Goal: Find specific page/section

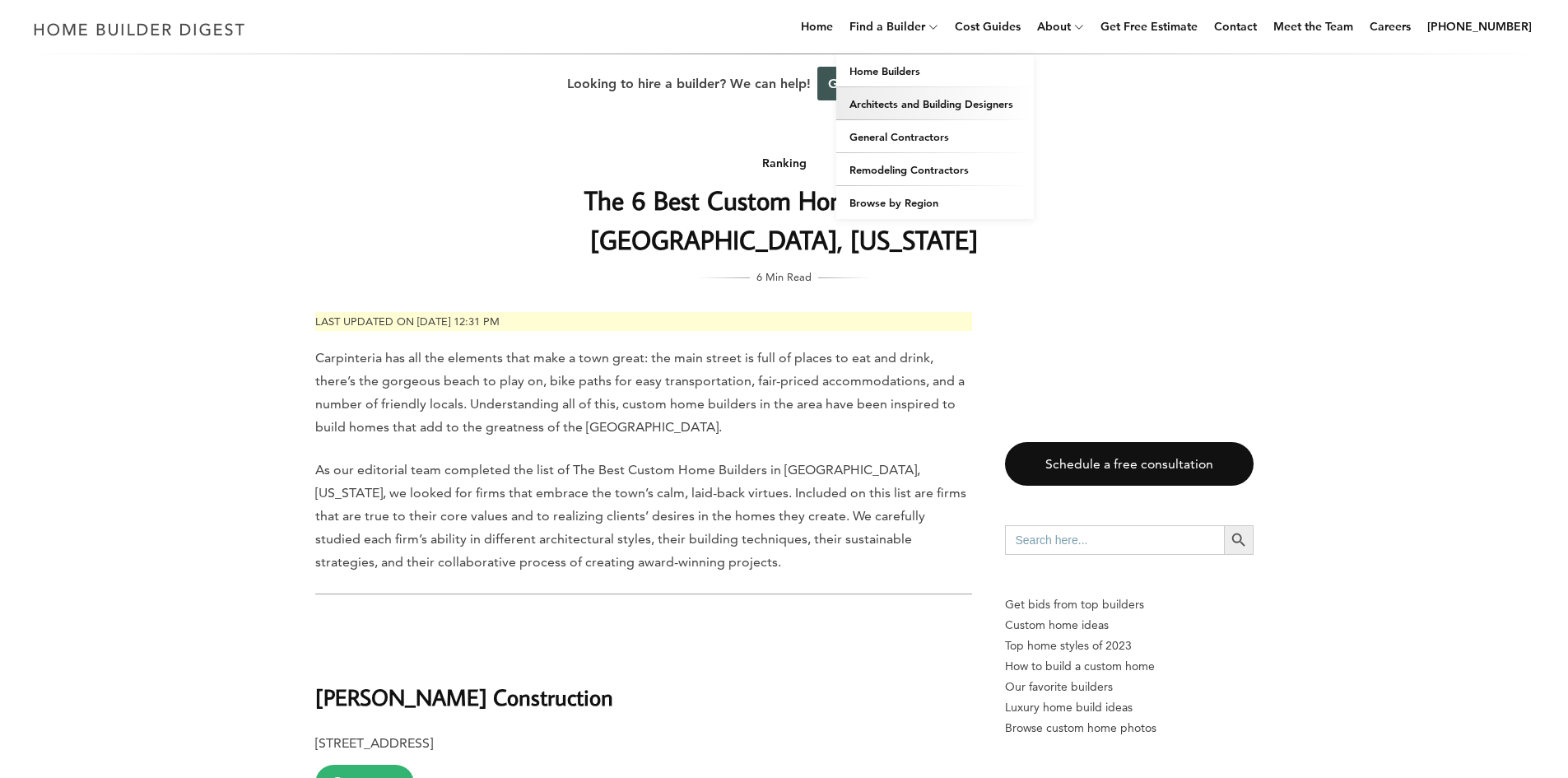
click at [895, 110] on link "Architects and Building Designers" at bounding box center [934, 103] width 198 height 32
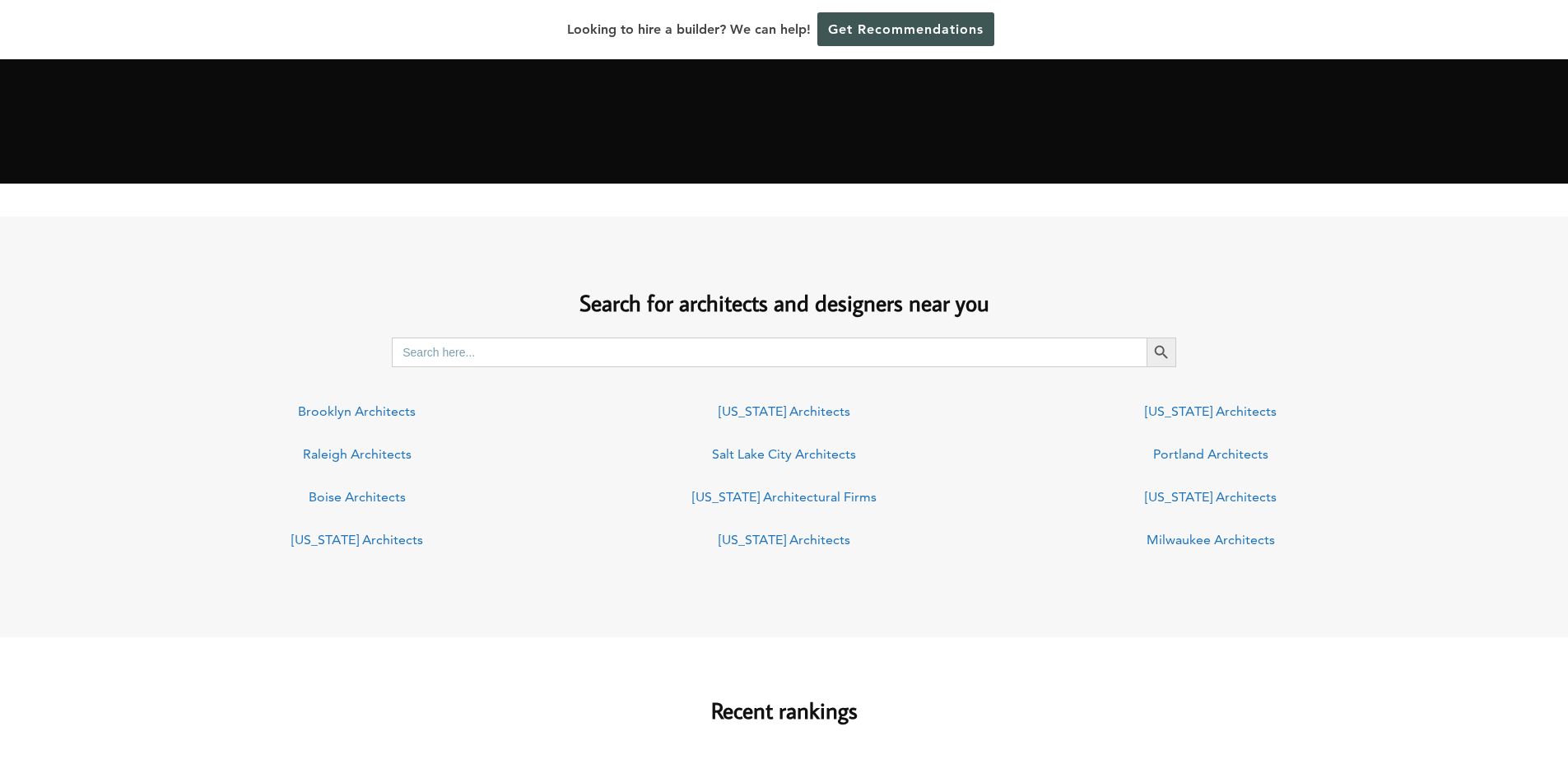
scroll to position [988, 0]
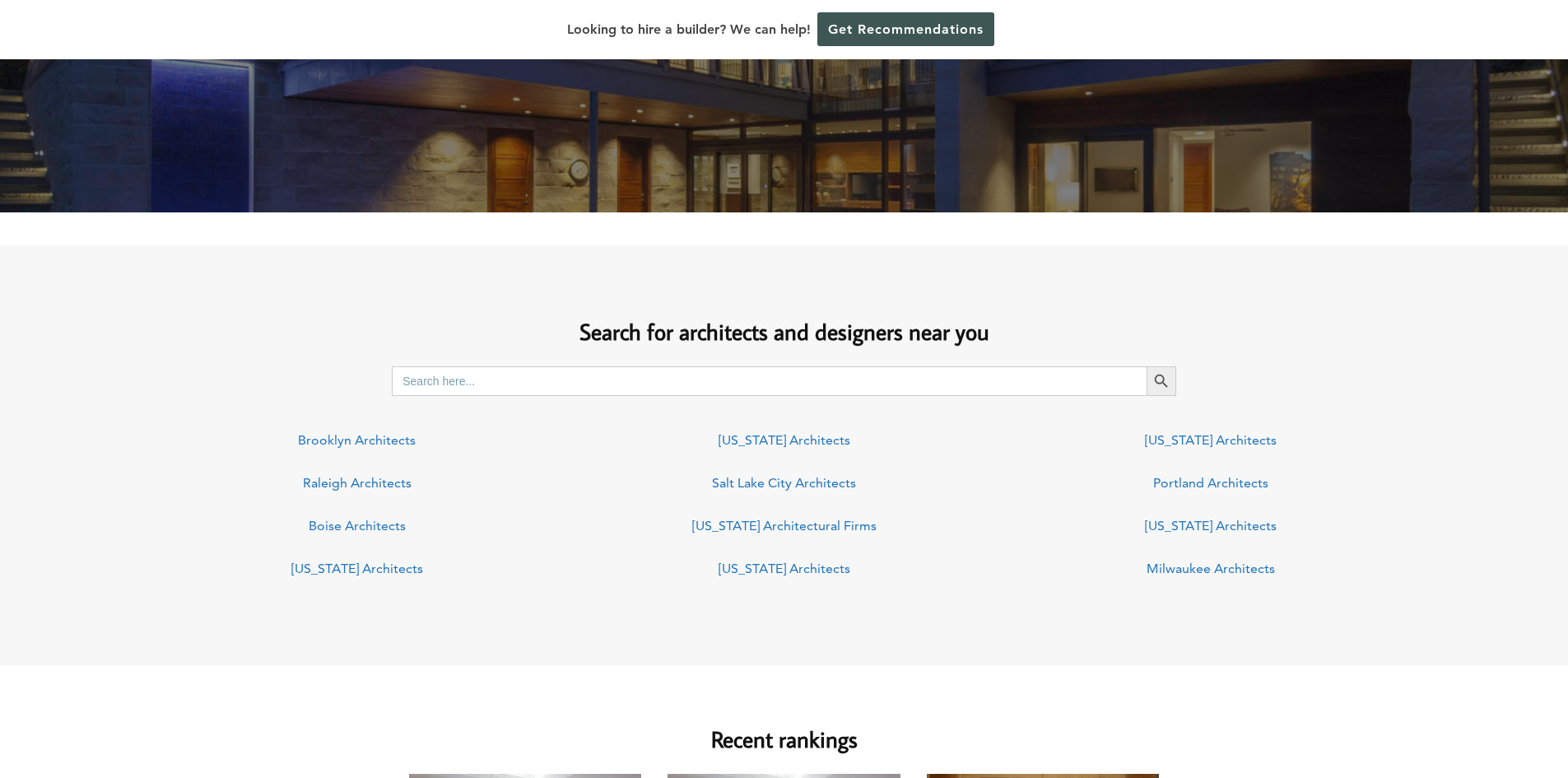
click at [640, 386] on input "Search for:" at bounding box center [769, 381] width 755 height 30
type input "carpinteria california"
click at [1147, 366] on button "Search Button" at bounding box center [1161, 381] width 30 height 30
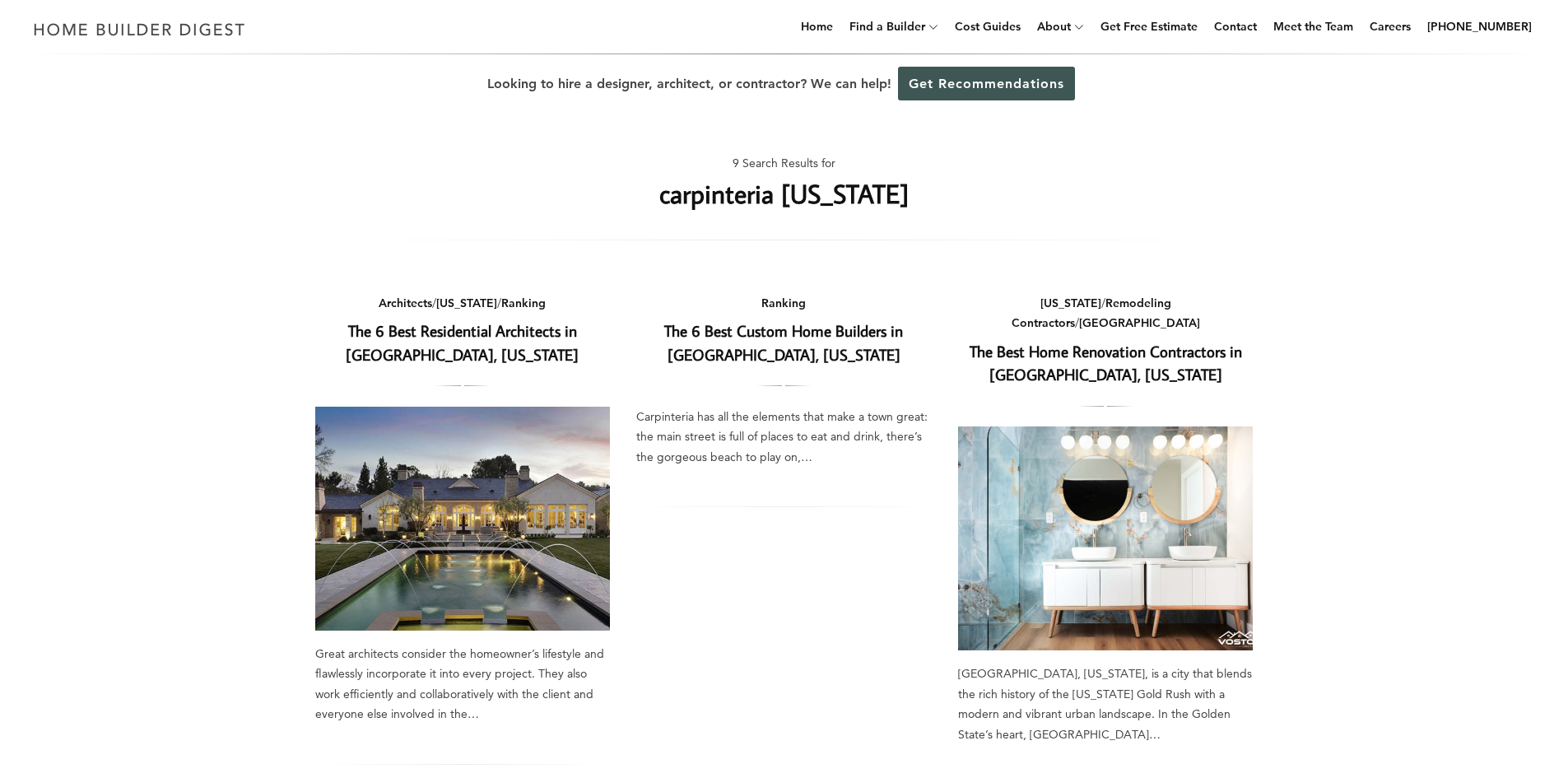
click at [469, 354] on link "The 6 Best Residential Architects in [GEOGRAPHIC_DATA], [US_STATE]" at bounding box center [462, 342] width 233 height 44
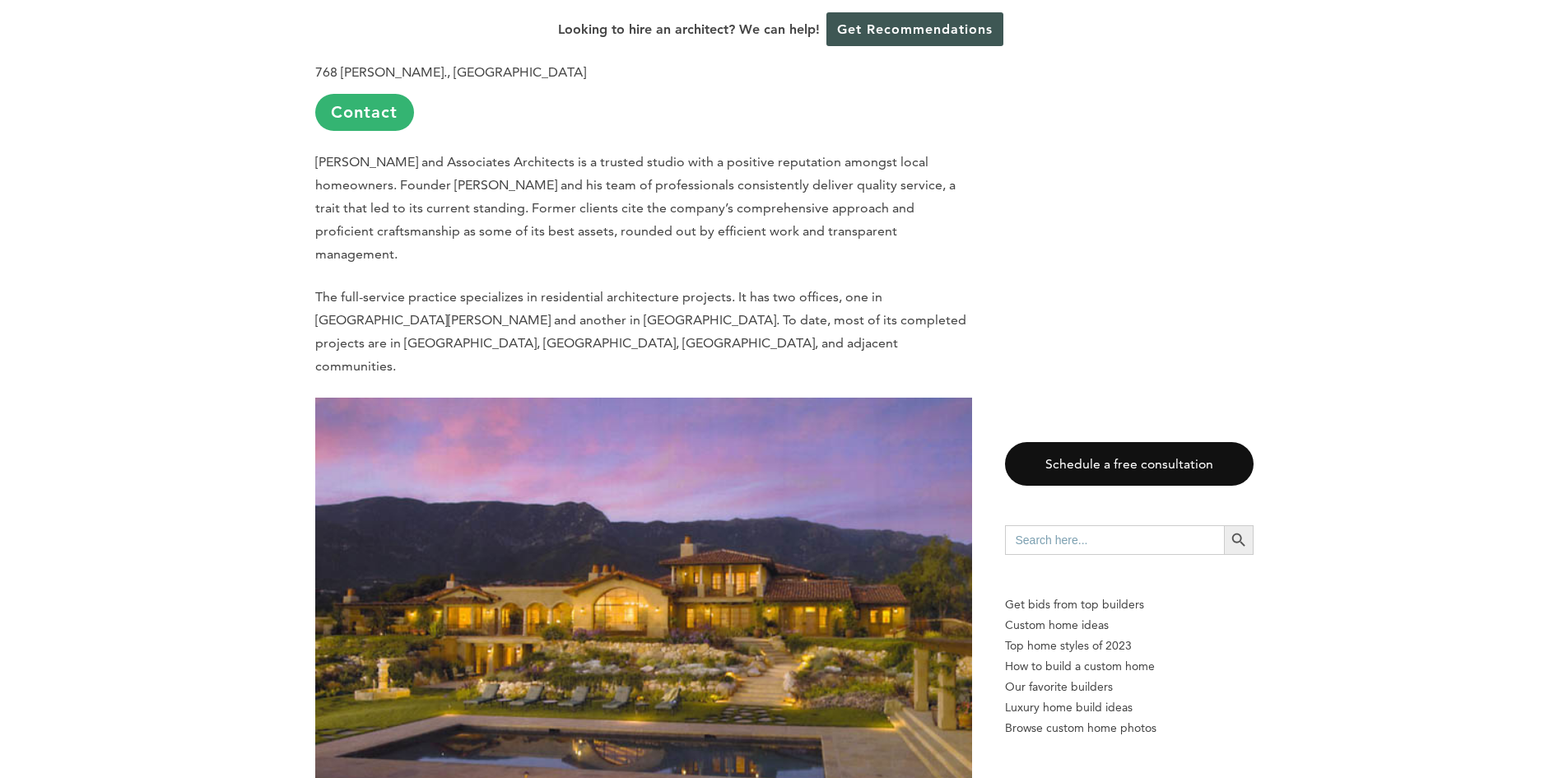
scroll to position [906, 0]
